Goal: Register for event/course

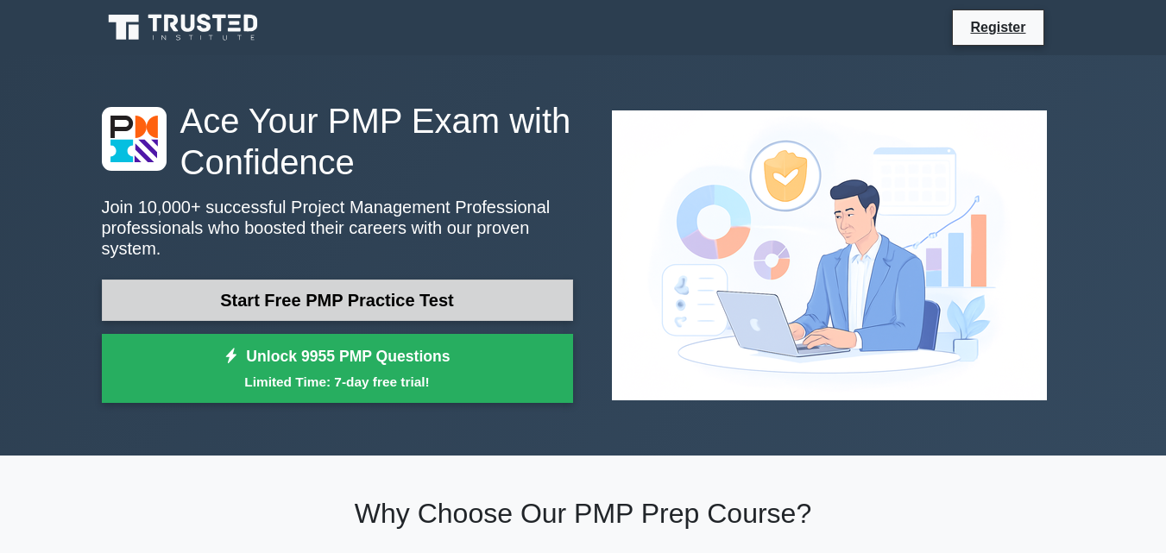
click at [395, 280] on link "Start Free PMP Practice Test" at bounding box center [337, 300] width 471 height 41
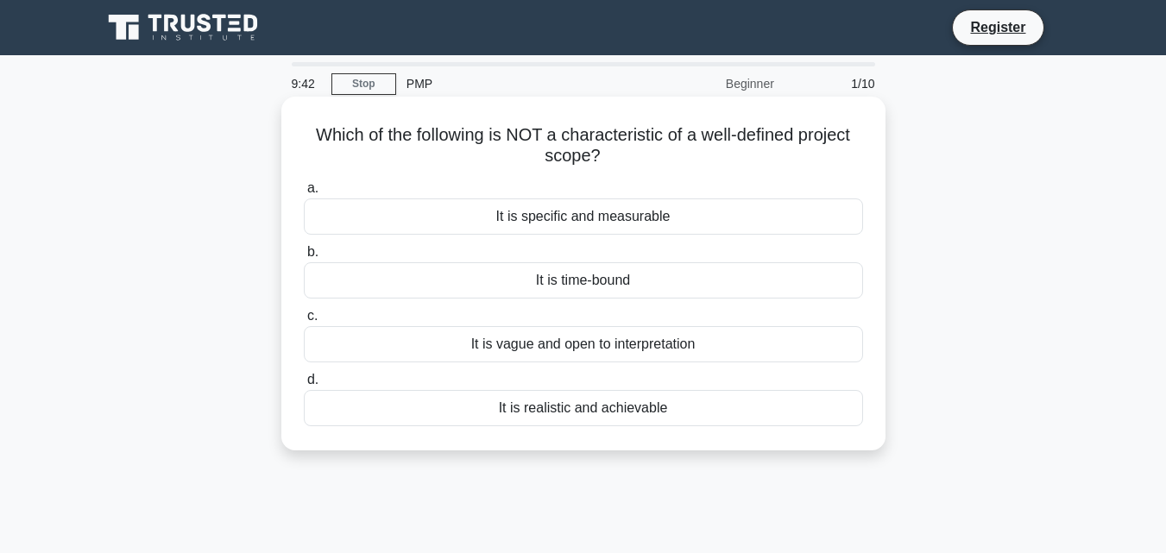
click at [588, 205] on div "It is specific and measurable" at bounding box center [583, 217] width 559 height 36
click at [304, 194] on input "a. It is specific and measurable" at bounding box center [304, 188] width 0 height 11
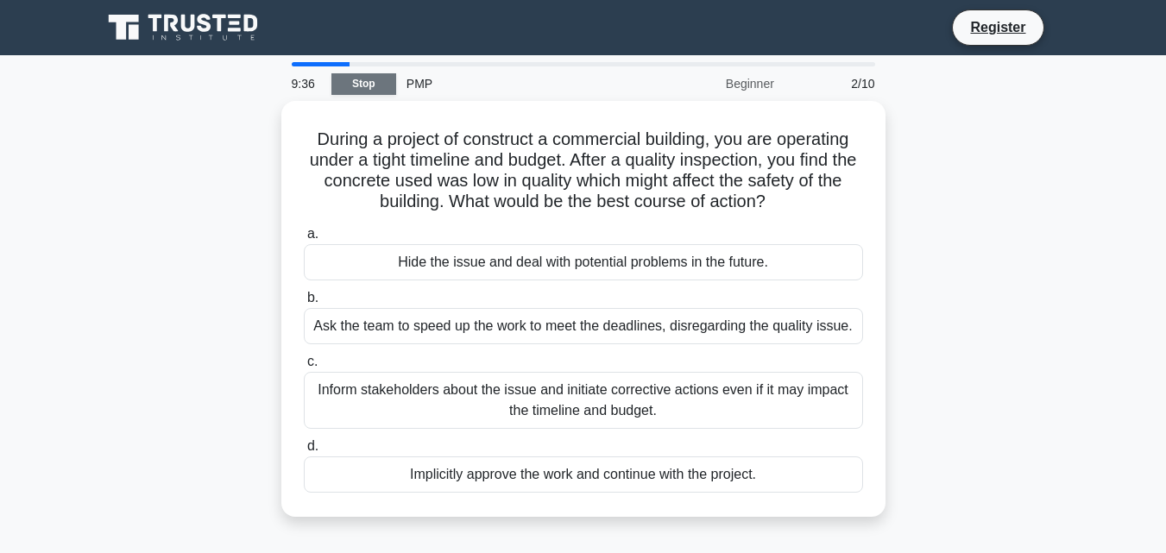
click at [355, 77] on link "Stop" at bounding box center [364, 84] width 65 height 22
